Goal: Information Seeking & Learning: Learn about a topic

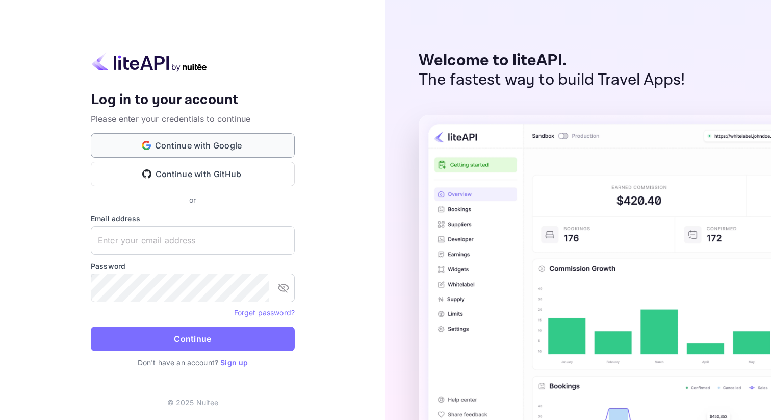
click at [209, 150] on button "Continue with Google" at bounding box center [193, 145] width 204 height 24
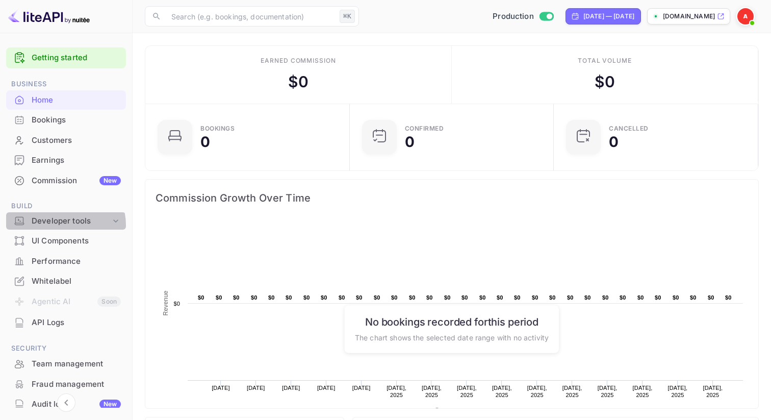
click at [64, 225] on div "Developer tools" at bounding box center [71, 221] width 79 height 12
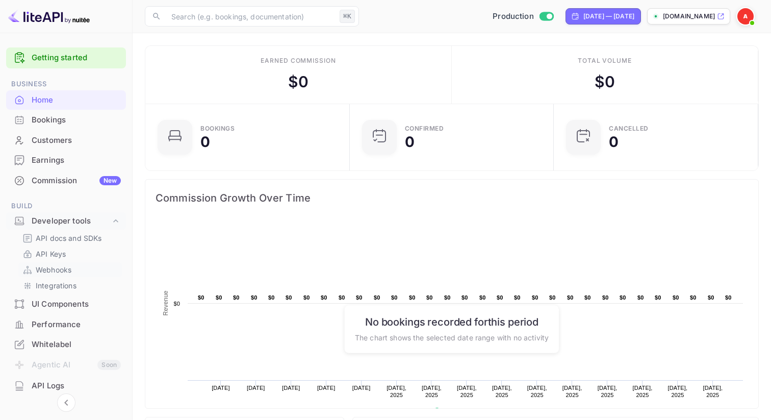
click at [59, 270] on p "Webhooks" at bounding box center [54, 269] width 36 height 11
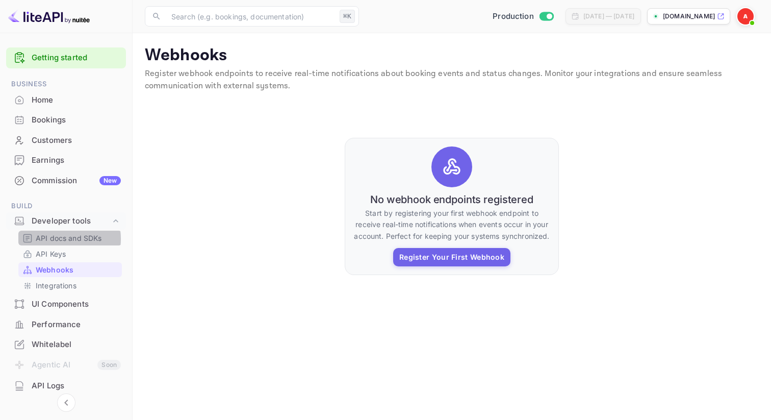
click at [57, 239] on p "API docs and SDKs" at bounding box center [69, 238] width 66 height 11
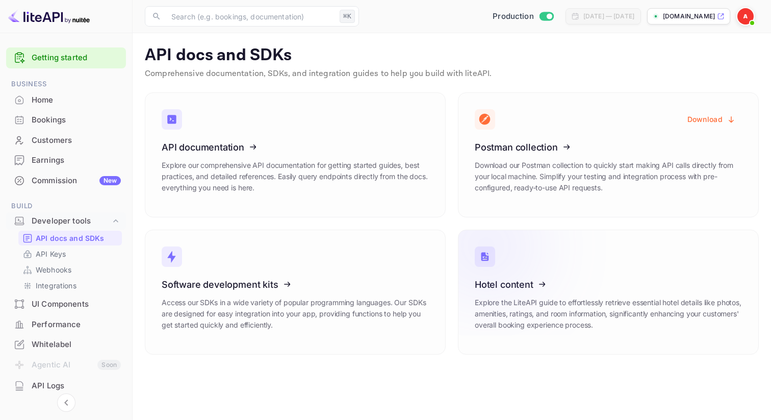
click at [526, 285] on icon at bounding box center [537, 282] width 159 height 105
